Goal: Information Seeking & Learning: Compare options

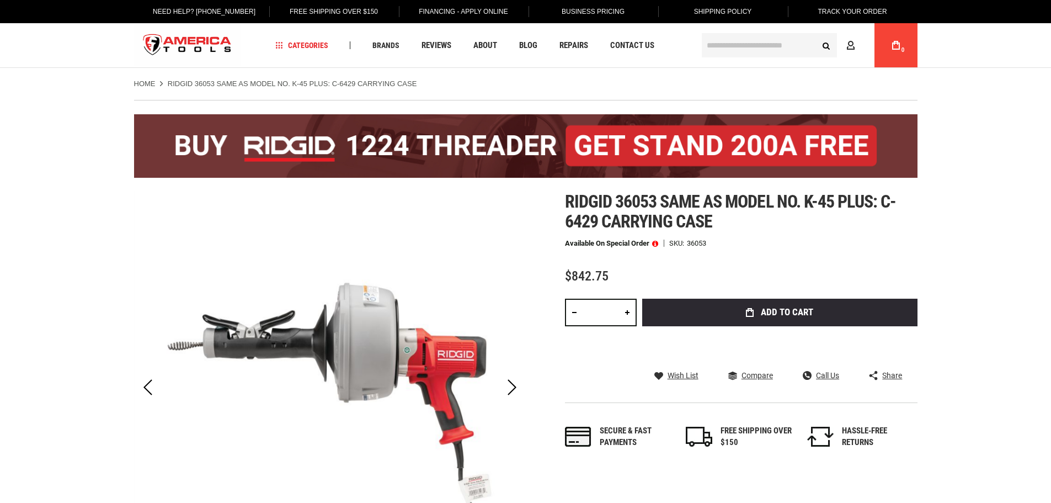
click at [772, 228] on h1 "Ridgid 36053 same as model no. k-45 plus: c-6429 carrying case" at bounding box center [741, 212] width 353 height 40
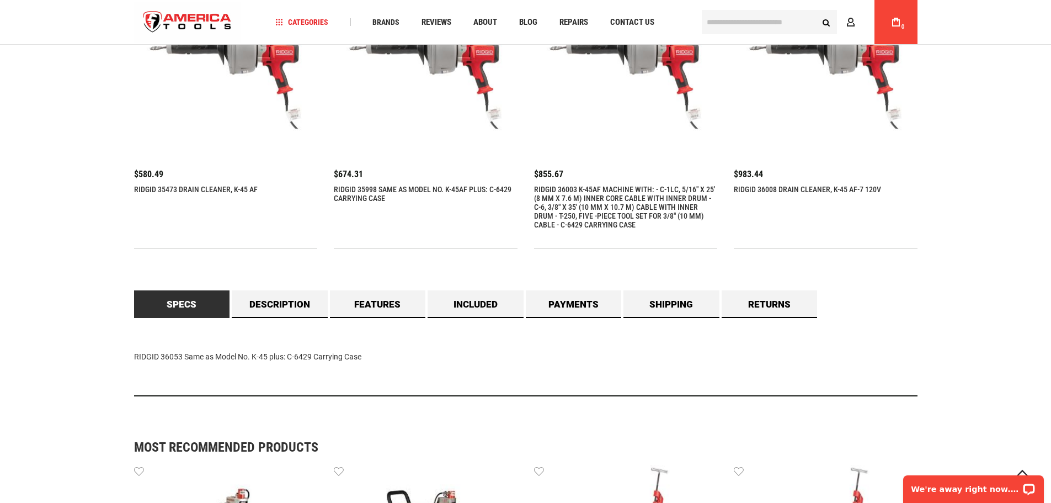
scroll to position [938, 0]
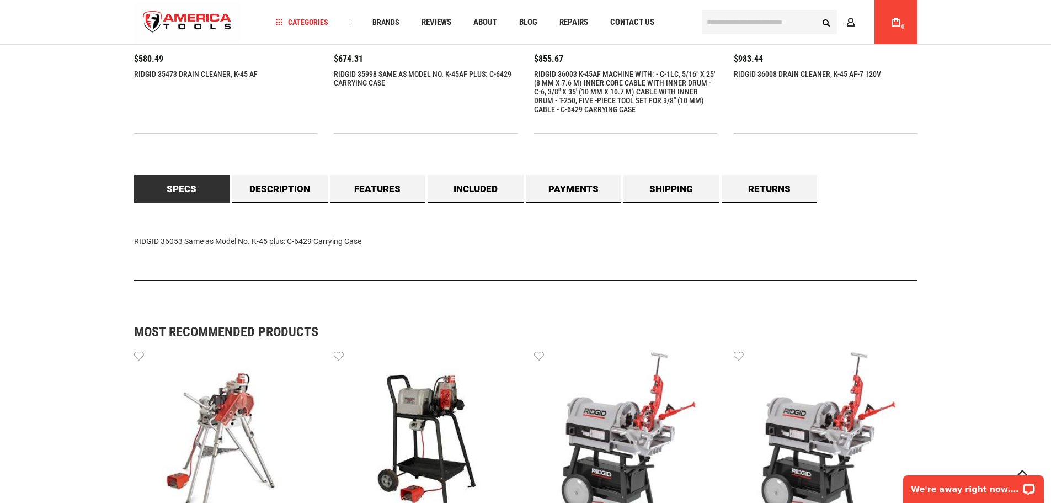
click at [943, 114] on div "Language English Español Need Help? +1 305-513-9914 Free Shipping Over $150 Fin…" at bounding box center [525, 173] width 1051 height 2223
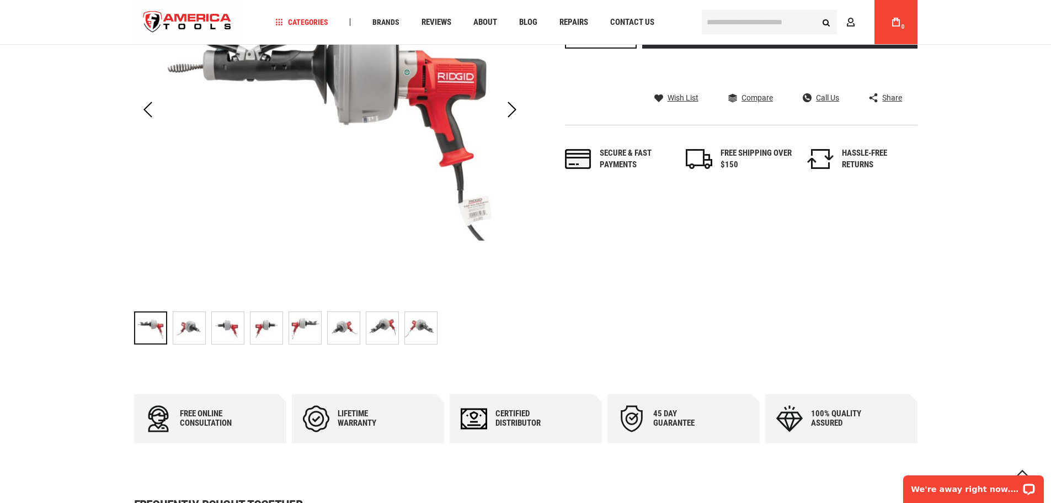
scroll to position [55, 0]
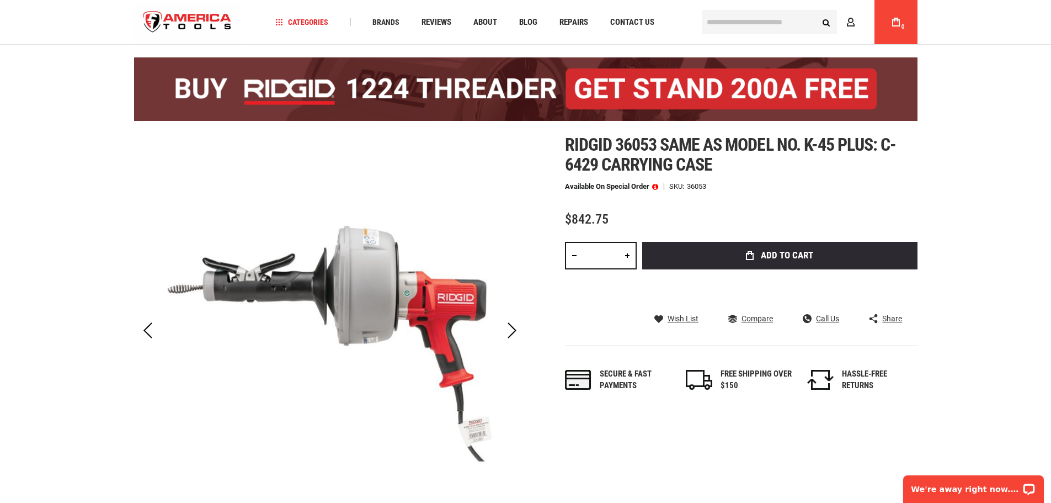
click at [761, 158] on h1 "Ridgid 36053 same as model no. k-45 plus: c-6429 carrying case" at bounding box center [741, 155] width 353 height 40
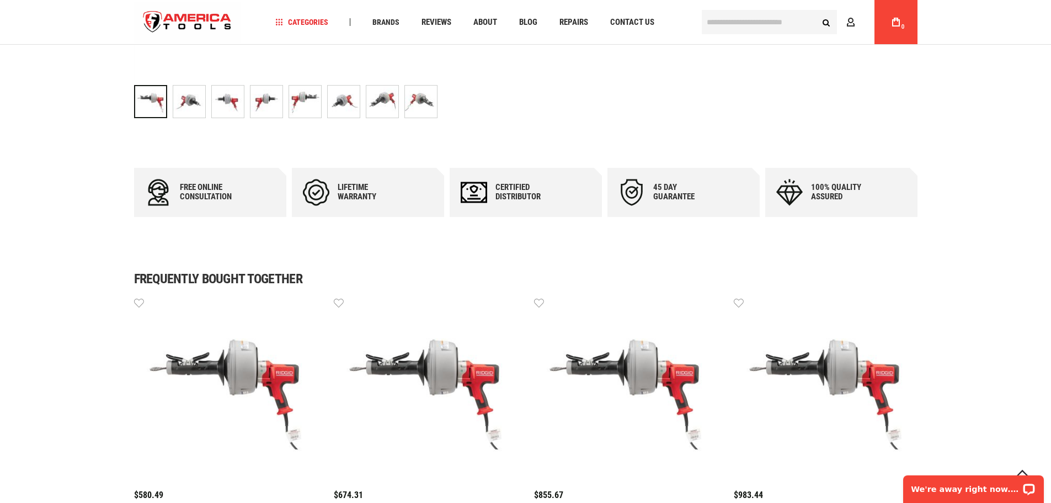
scroll to position [662, 0]
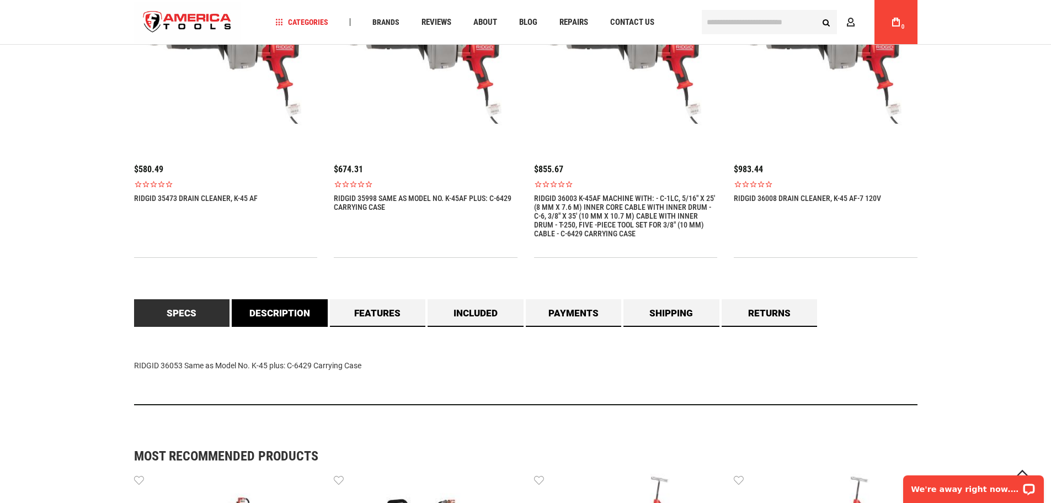
click at [279, 321] on link "Description" at bounding box center [280, 313] width 96 height 28
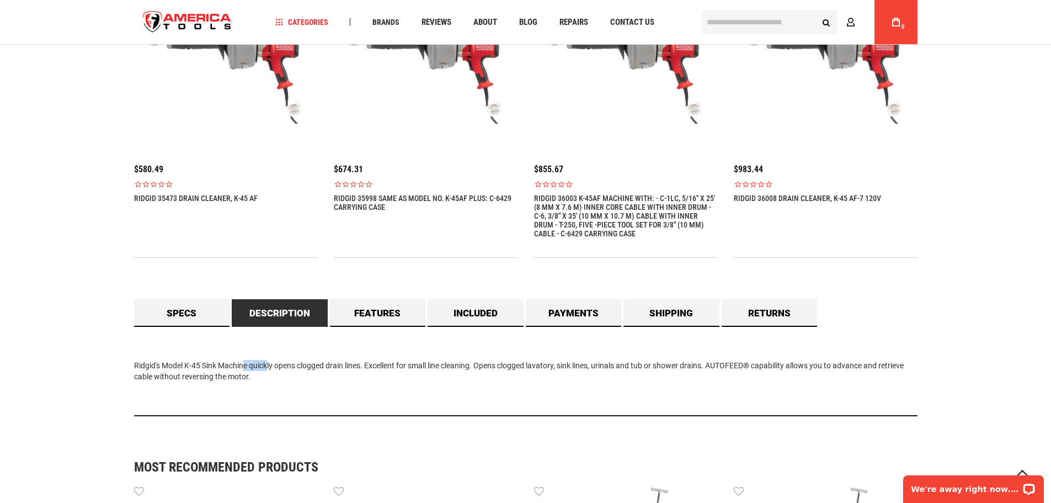
drag, startPoint x: 249, startPoint y: 366, endPoint x: 222, endPoint y: 365, distance: 27.1
click at [222, 365] on div "Ridgid's Model K-45 Sink Machine quickly opens clogged drain lines. Excellent f…" at bounding box center [526, 371] width 784 height 89
click at [218, 365] on div "Ridgid's Model K-45 Sink Machine quickly opens clogged drain lines. Excellent f…" at bounding box center [526, 371] width 784 height 89
drag, startPoint x: 205, startPoint y: 364, endPoint x: 249, endPoint y: 365, distance: 44.7
click at [249, 365] on div "Ridgid's Model K-45 Sink Machine quickly opens clogged drain lines. Excellent f…" at bounding box center [526, 371] width 784 height 89
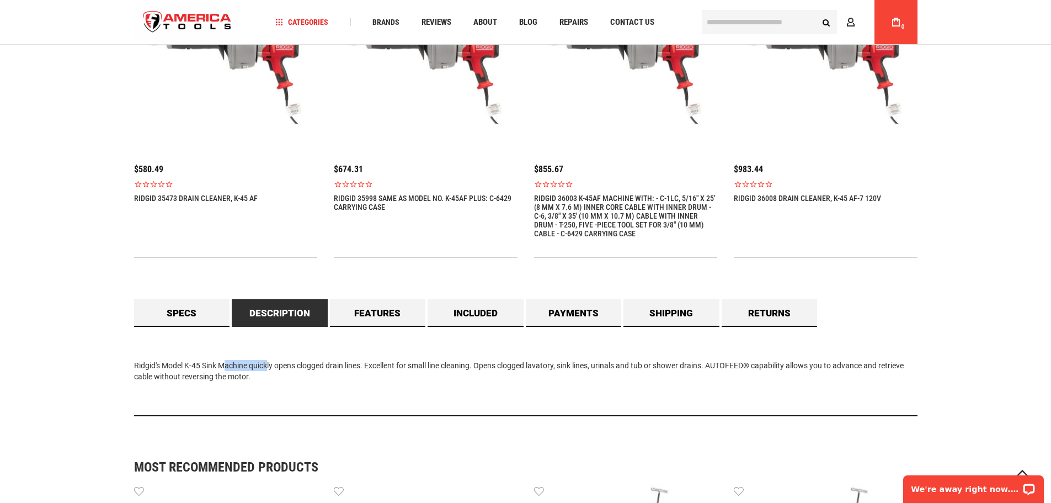
copy div "Sink Machine"
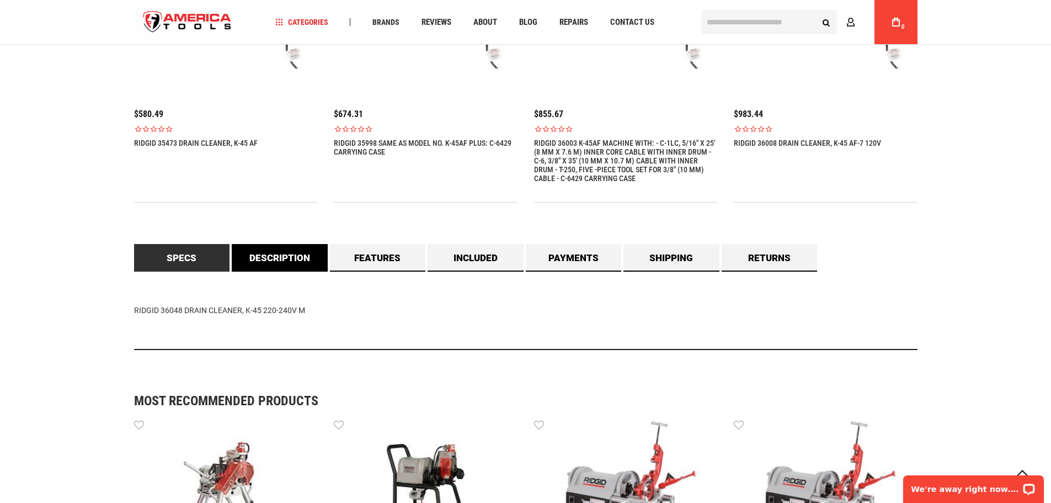
click at [293, 261] on link "Description" at bounding box center [280, 258] width 96 height 28
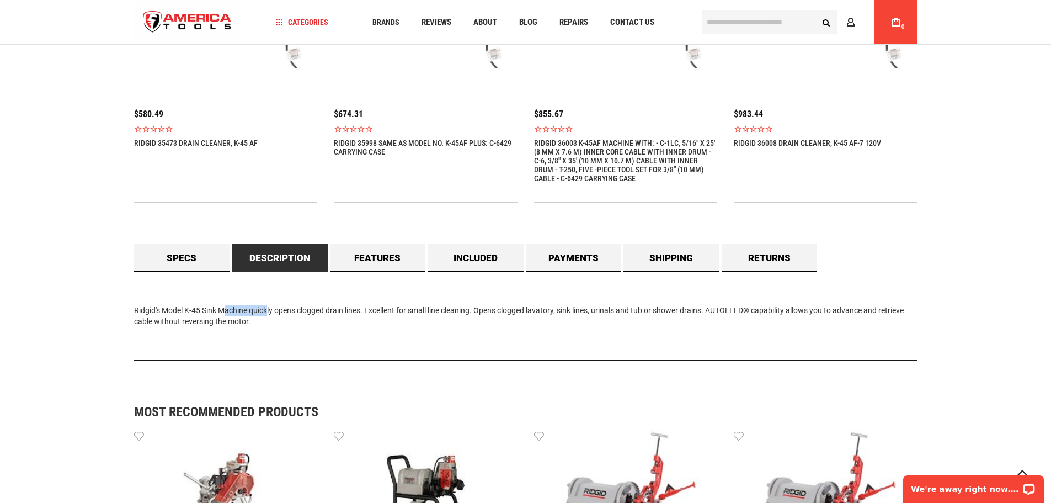
drag, startPoint x: 204, startPoint y: 313, endPoint x: 248, endPoint y: 310, distance: 44.2
click at [248, 310] on div "Ridgid's Model K-45 Sink Machine quickly opens clogged drain lines. Excellent f…" at bounding box center [526, 316] width 784 height 89
copy div "Sink Machine"
click at [356, 325] on div "Ridgid's Model K-45 Sink Machine quickly opens clogged drain lines. Excellent f…" at bounding box center [526, 316] width 784 height 89
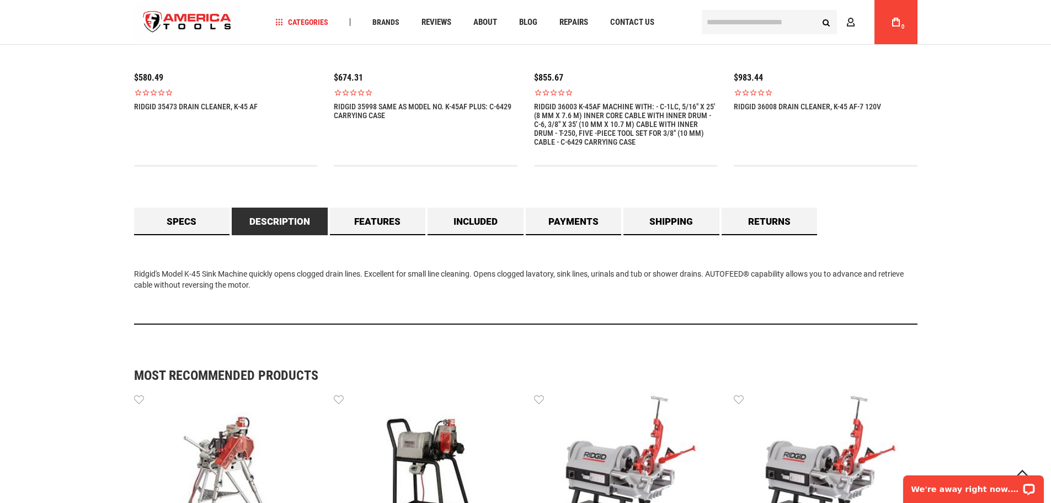
scroll to position [883, 0]
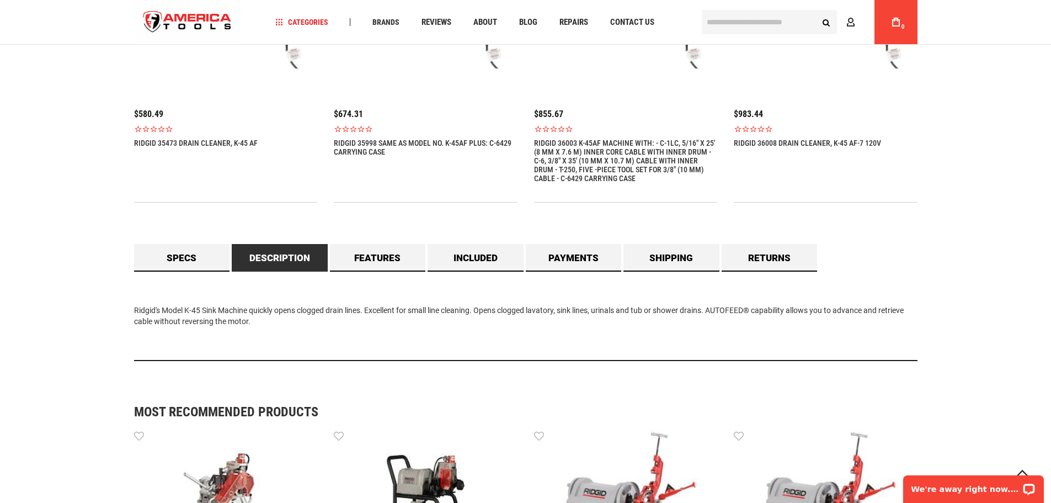
click at [788, 23] on input "text" at bounding box center [769, 22] width 135 height 24
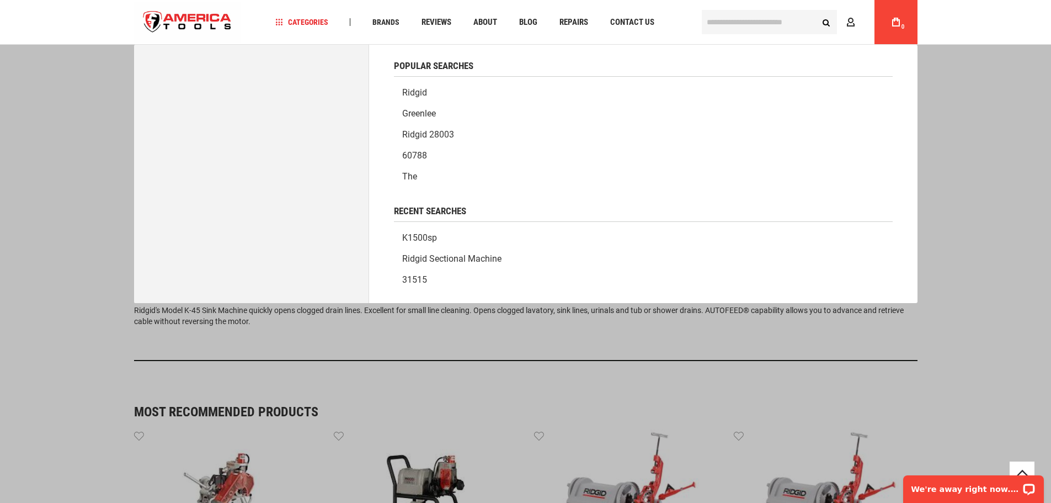
paste input "**********"
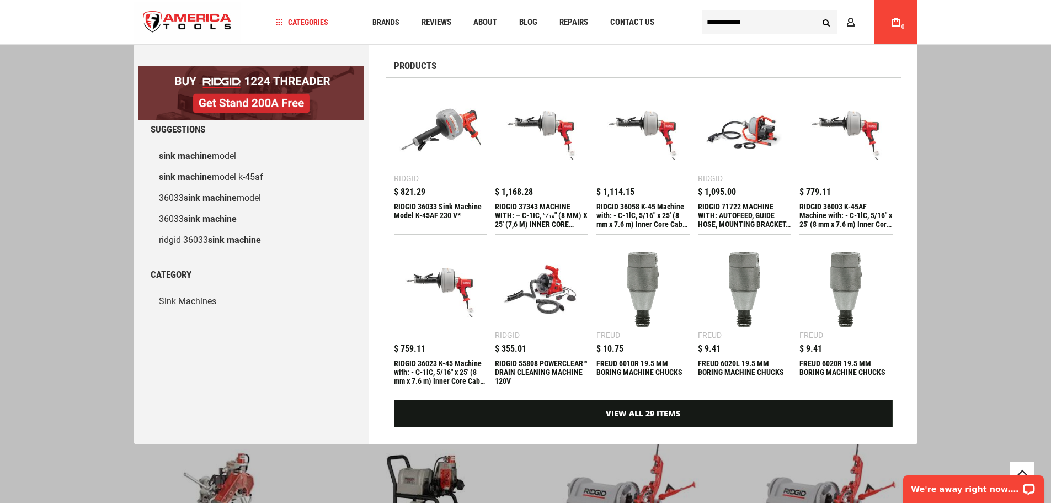
type input "**********"
click at [460, 127] on img at bounding box center [441, 133] width 82 height 82
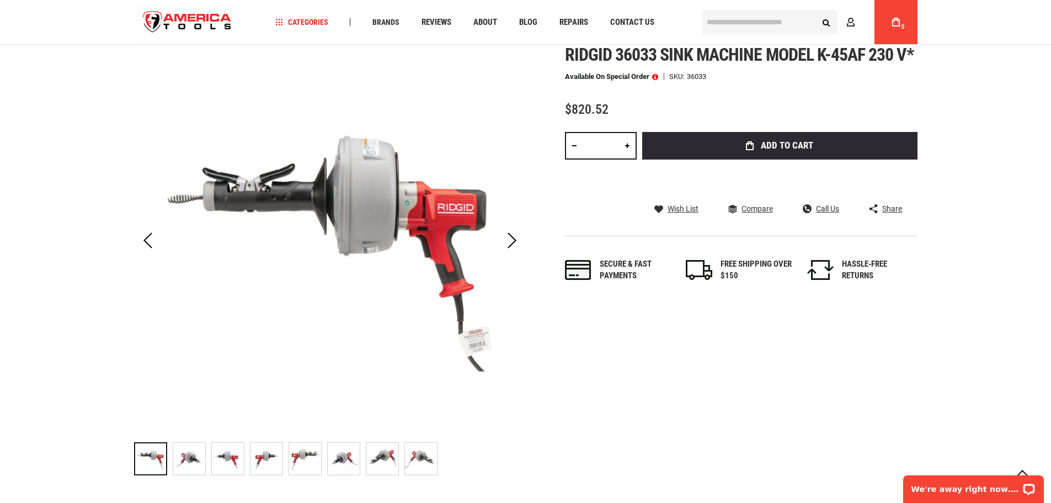
scroll to position [110, 0]
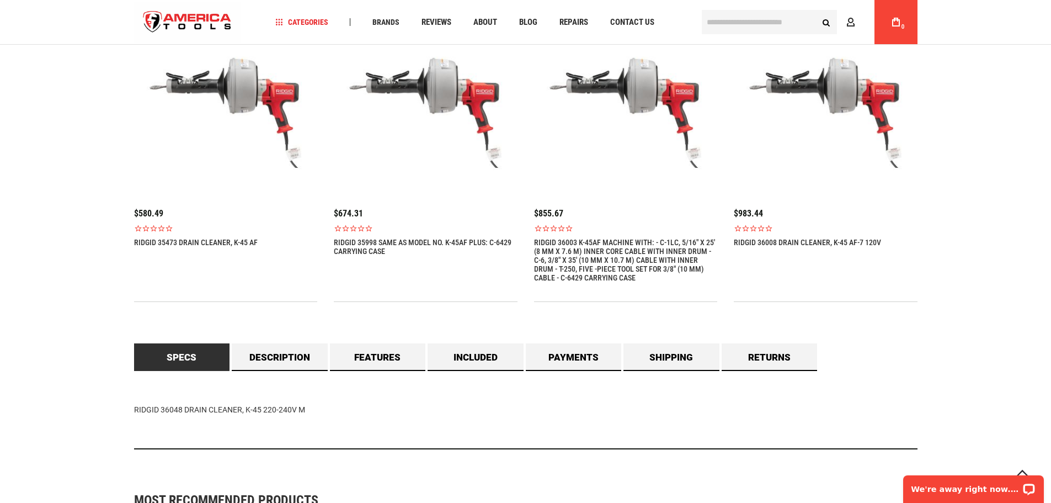
click at [435, 116] on img at bounding box center [426, 107] width 184 height 184
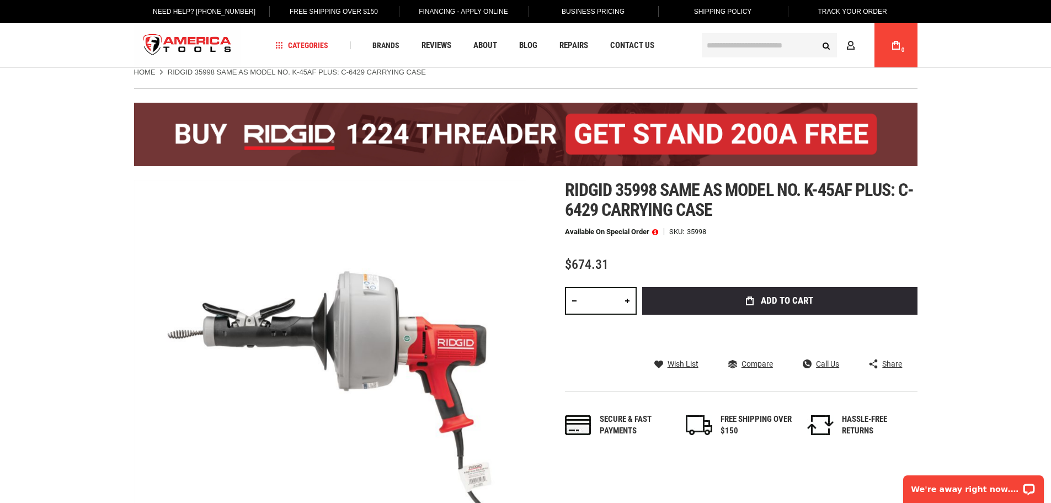
click at [743, 42] on input "text" at bounding box center [769, 45] width 135 height 24
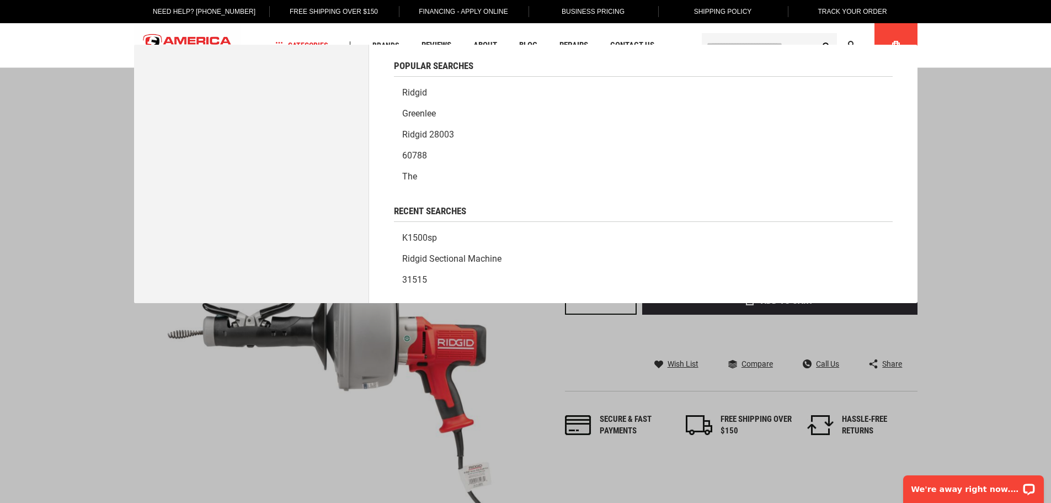
paste input "*****"
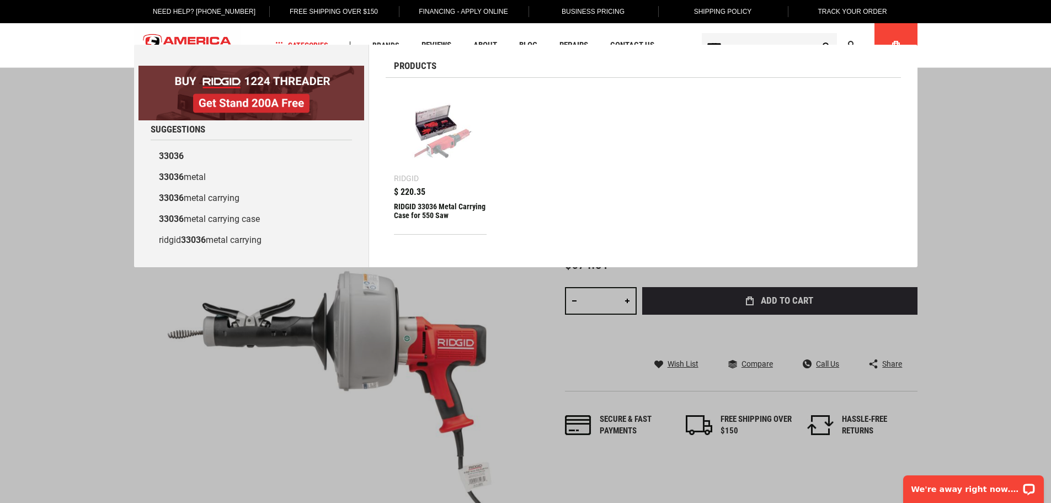
click at [770, 38] on input "*****" at bounding box center [769, 45] width 135 height 24
paste input "text"
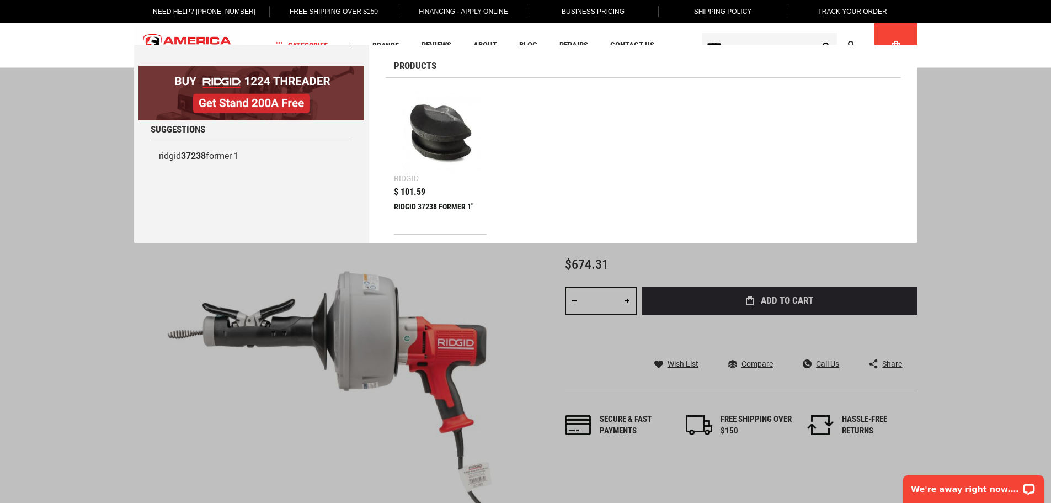
click at [752, 41] on input "*****" at bounding box center [769, 45] width 135 height 24
paste input "text"
type input "*****"
click at [440, 142] on img at bounding box center [441, 133] width 82 height 82
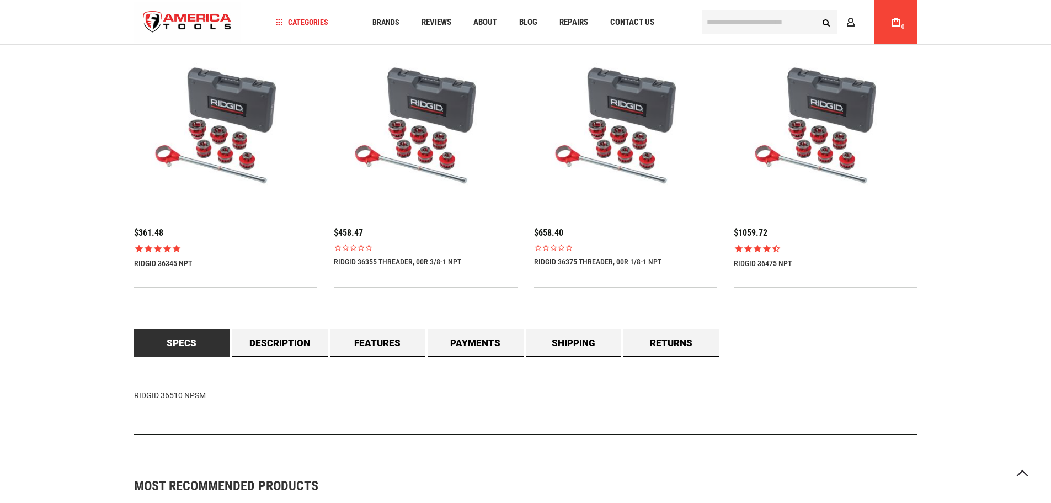
scroll to position [828, 0]
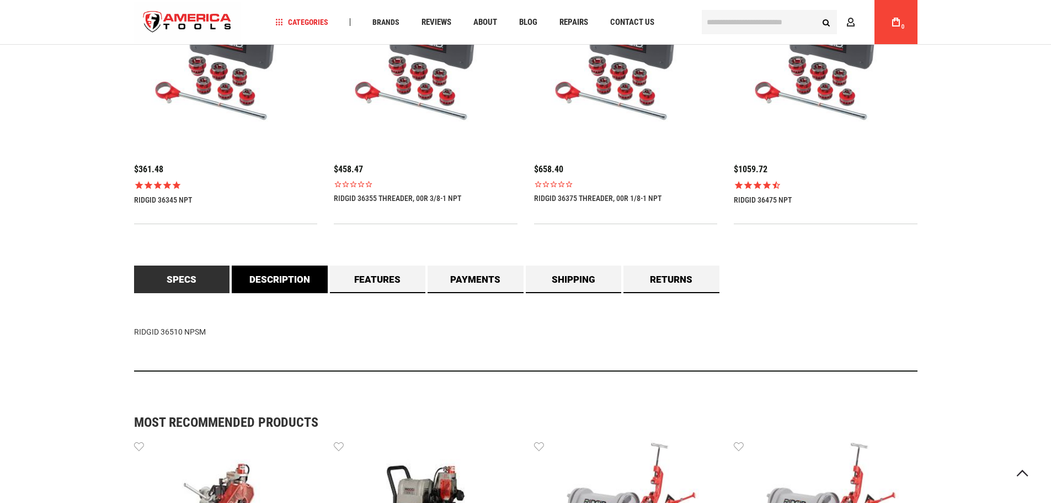
click at [289, 266] on link "Description" at bounding box center [280, 279] width 96 height 28
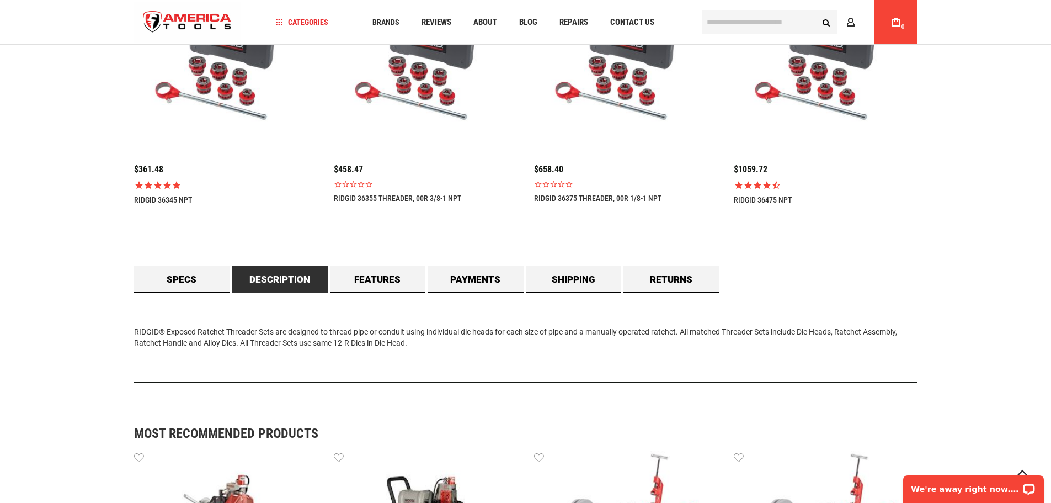
scroll to position [0, 0]
